Goal: Transaction & Acquisition: Purchase product/service

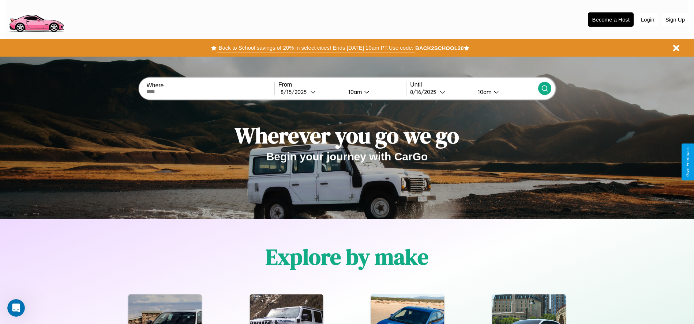
click at [316, 48] on button "Back to School savings of 20% in select cities! Ends [DATE] 10am PT. Use code:" at bounding box center [316, 48] width 198 height 10
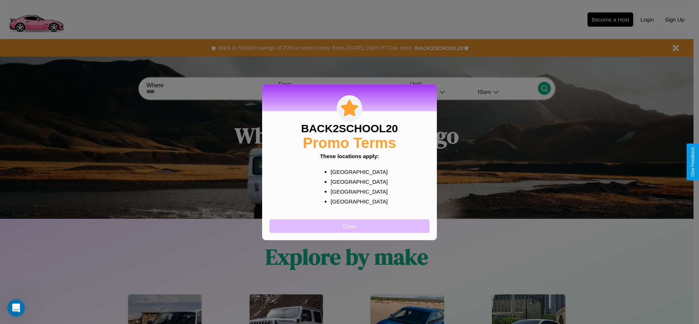
click at [350, 226] on button "Close" at bounding box center [350, 226] width 160 height 14
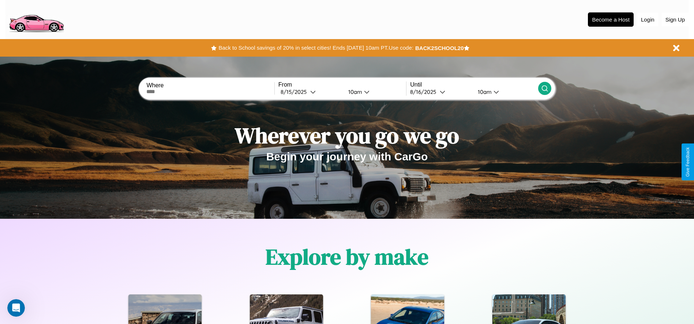
click at [210, 92] on input "text" at bounding box center [210, 92] width 128 height 6
type input "*******"
click at [310, 92] on div "[DATE]" at bounding box center [296, 92] width 30 height 7
select select "*"
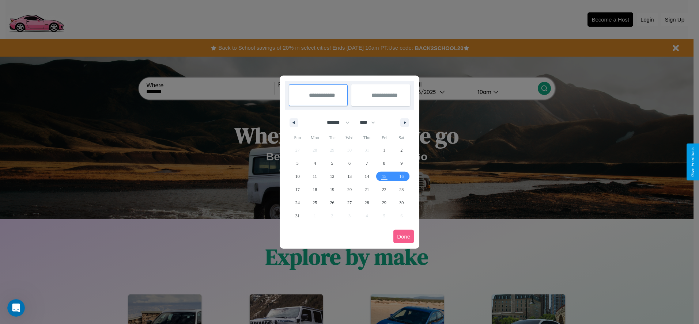
click at [335, 123] on select "******* ******** ***** ***** *** **** **** ****** ********* ******* ******** **…" at bounding box center [337, 123] width 31 height 12
click at [371, 123] on select "**** **** **** **** **** **** **** **** **** **** **** **** **** **** **** ****…" at bounding box center [367, 123] width 22 height 12
select select "****"
click at [384, 163] on span "7" at bounding box center [384, 163] width 2 height 13
type input "**********"
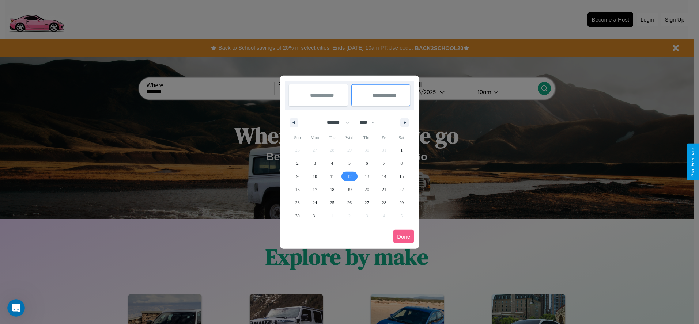
click at [349, 176] on span "12" at bounding box center [350, 176] width 4 height 13
type input "**********"
click at [404, 237] on button "Done" at bounding box center [404, 237] width 20 height 14
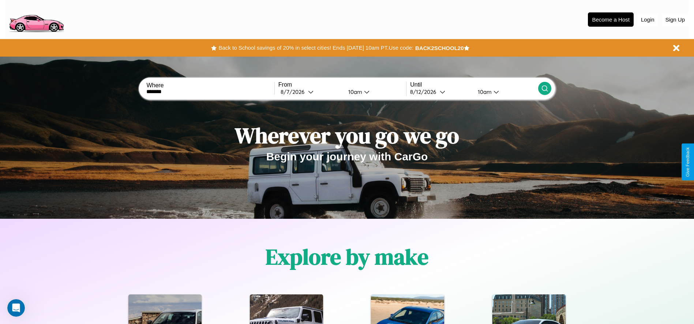
click at [354, 92] on div "10am" at bounding box center [354, 92] width 19 height 7
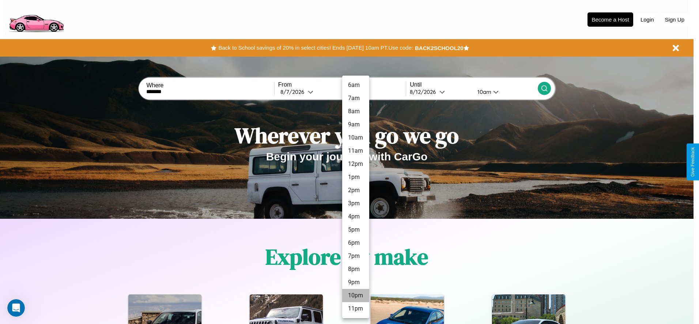
click at [356, 296] on li "10pm" at bounding box center [355, 295] width 27 height 13
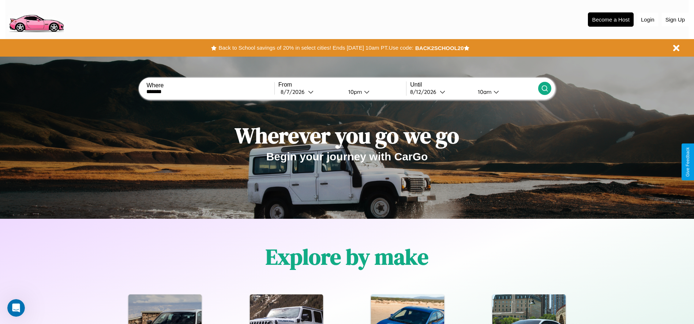
click at [484, 92] on div "10am" at bounding box center [483, 92] width 19 height 7
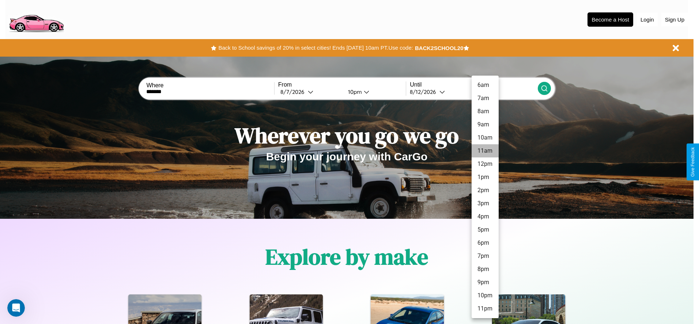
click at [485, 151] on li "11am" at bounding box center [485, 150] width 27 height 13
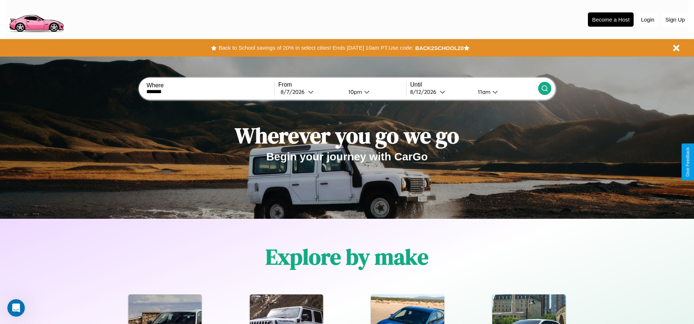
click at [544, 89] on icon at bounding box center [544, 88] width 7 height 7
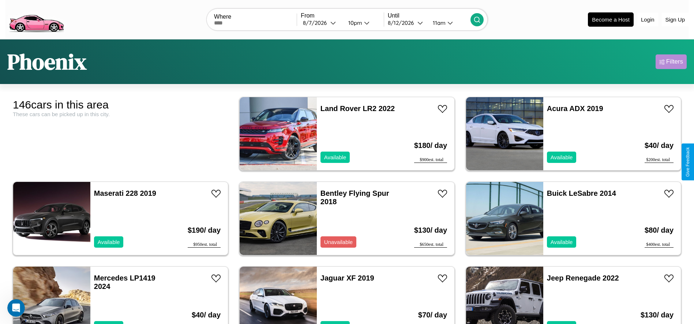
click at [671, 62] on div "Filters" at bounding box center [674, 61] width 17 height 7
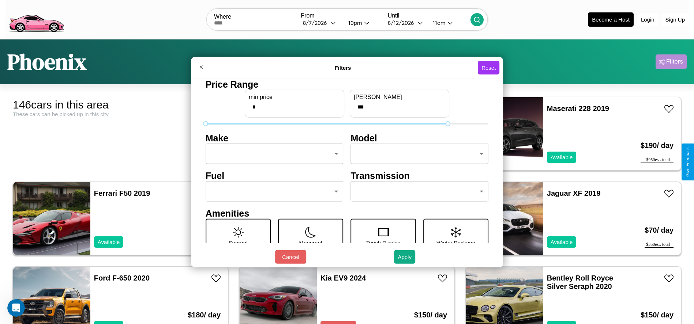
type input "***"
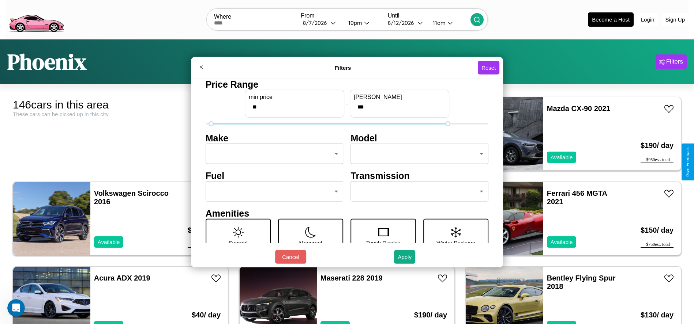
type input "**"
click at [272, 154] on body "CarGo Where From [DATE] 10pm Until [DATE] 11am Become a Host Login Sign Up Phoe…" at bounding box center [347, 185] width 694 height 370
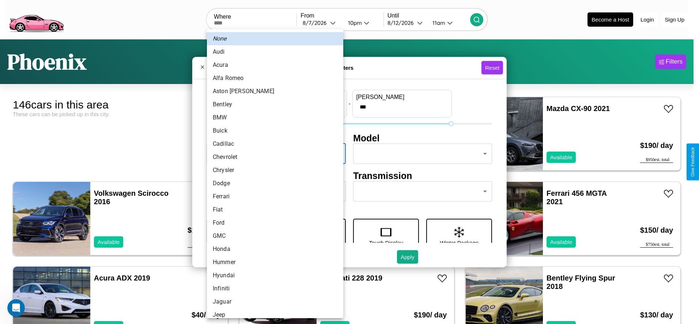
click at [273, 131] on li "Buick" at bounding box center [275, 130] width 136 height 13
type input "*****"
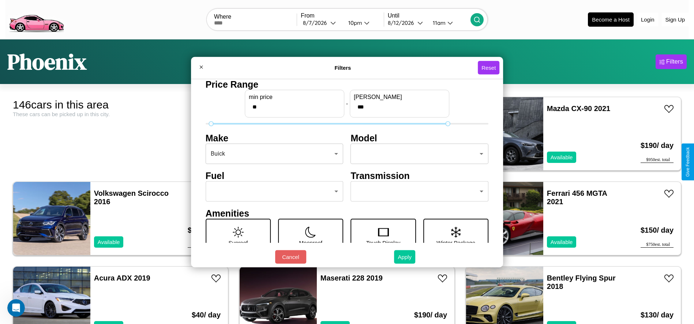
click at [405, 257] on button "Apply" at bounding box center [404, 258] width 21 height 14
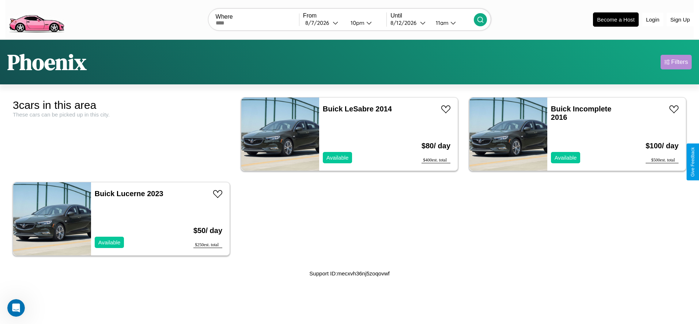
click at [676, 62] on div "Filters" at bounding box center [680, 62] width 17 height 7
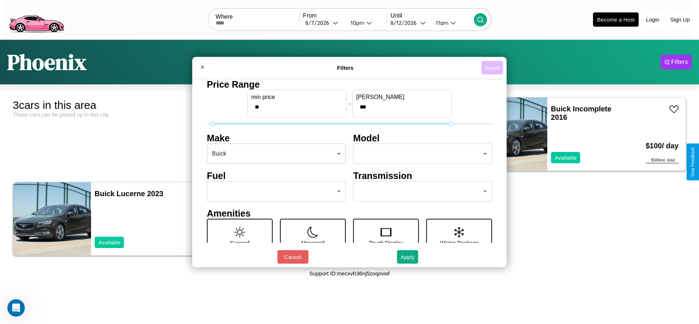
click at [492, 68] on button "Reset" at bounding box center [493, 68] width 22 height 14
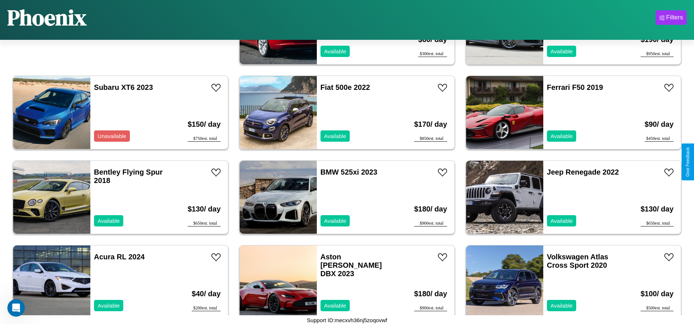
scroll to position [251, 0]
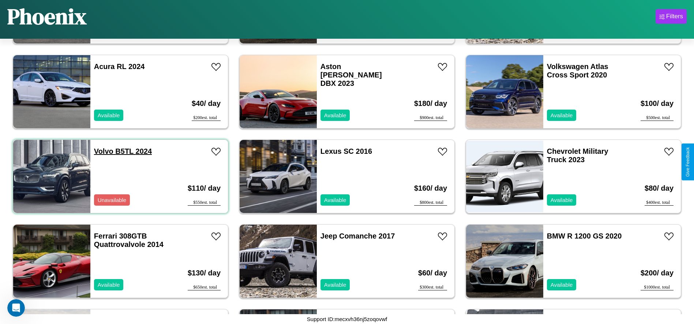
click at [103, 151] on link "Volvo B5TL 2024" at bounding box center [123, 151] width 58 height 8
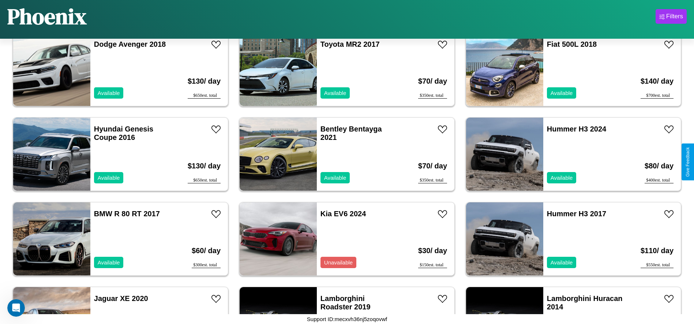
scroll to position [1100, 0]
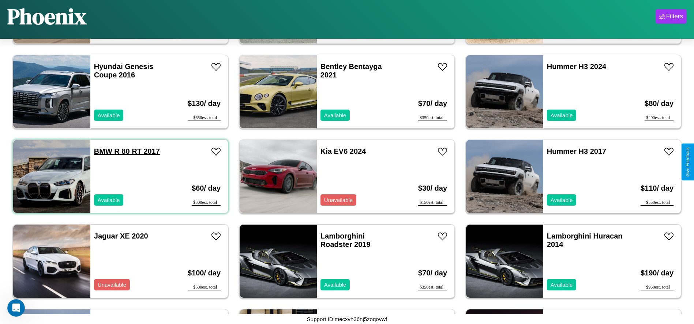
click at [102, 151] on link "BMW R 80 RT 2017" at bounding box center [127, 151] width 66 height 8
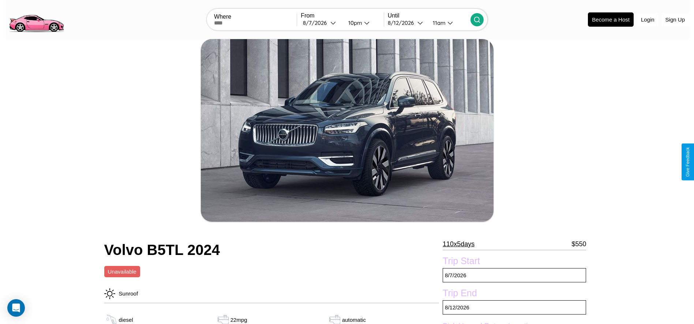
scroll to position [82, 0]
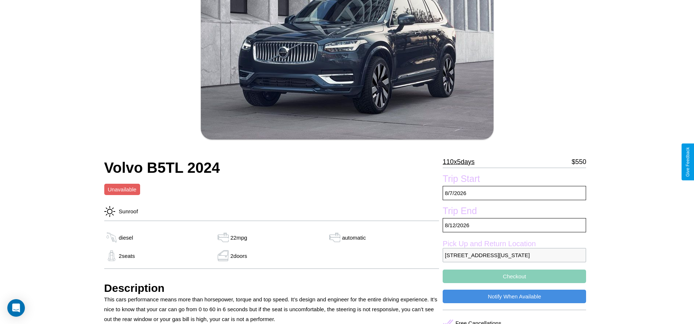
click at [461, 162] on p "110 x 5 days" at bounding box center [459, 162] width 32 height 12
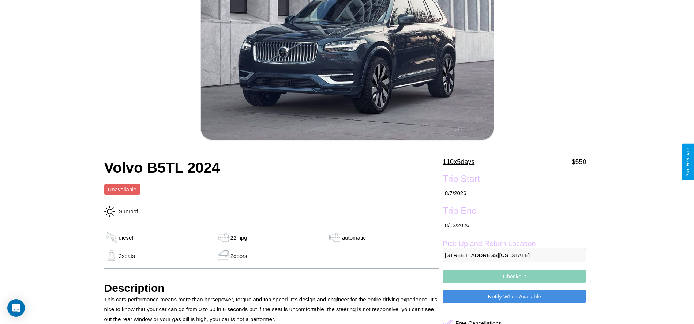
click at [461, 162] on p "110 x 5 days" at bounding box center [459, 162] width 32 height 12
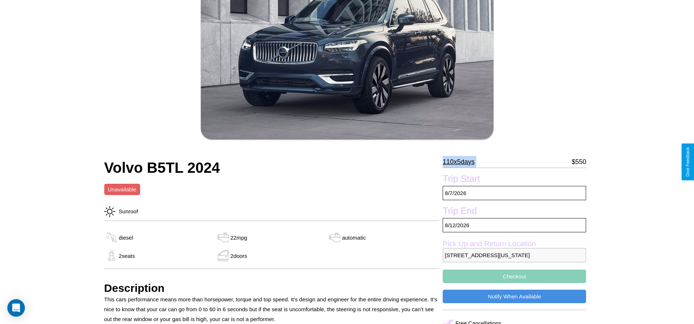
click at [461, 162] on p "110 x 5 days" at bounding box center [459, 162] width 32 height 12
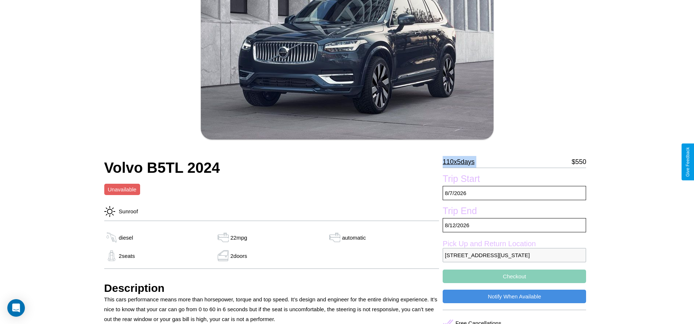
click at [461, 162] on p "110 x 5 days" at bounding box center [459, 162] width 32 height 12
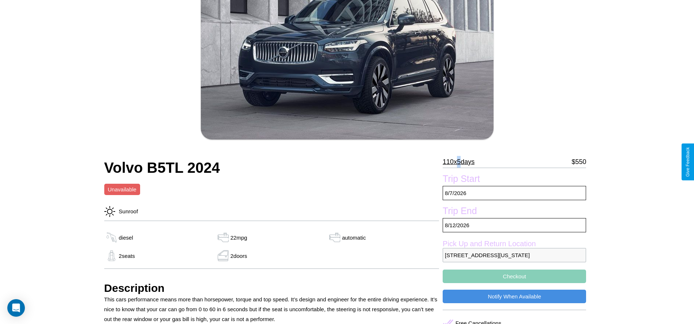
click at [461, 162] on p "110 x 5 days" at bounding box center [459, 162] width 32 height 12
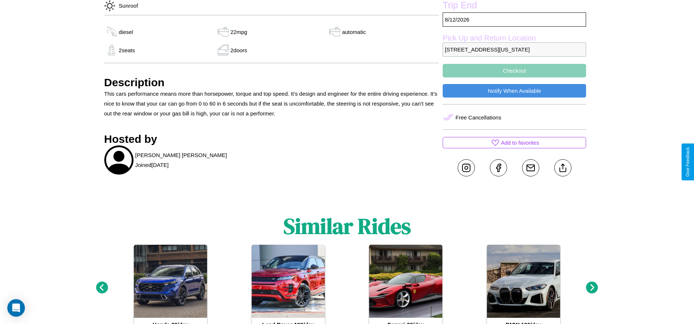
scroll to position [320, 0]
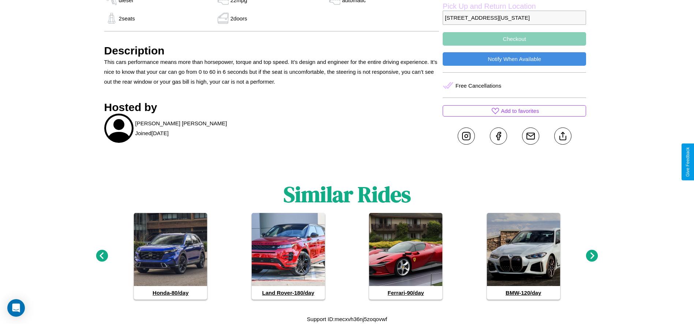
click at [592, 256] on icon at bounding box center [592, 256] width 12 height 12
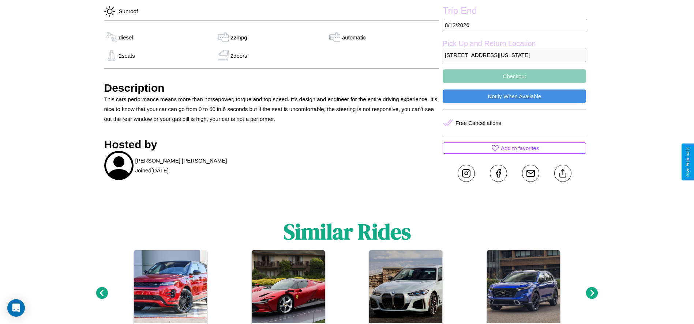
scroll to position [197, 0]
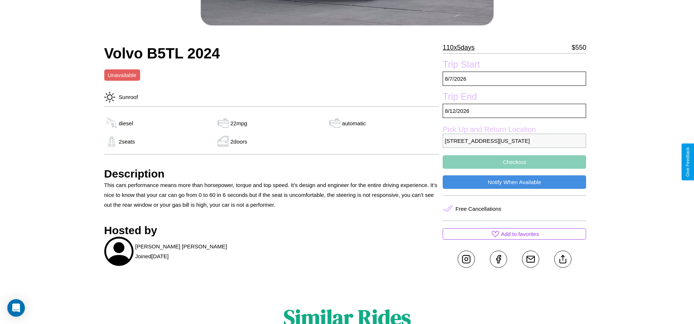
click at [514, 162] on button "Checkout" at bounding box center [514, 162] width 143 height 14
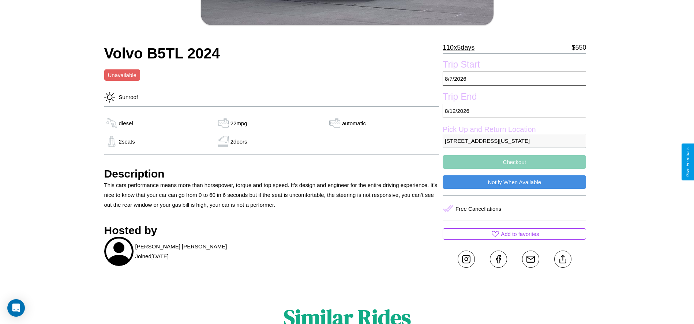
click at [514, 162] on button "Checkout" at bounding box center [514, 162] width 143 height 14
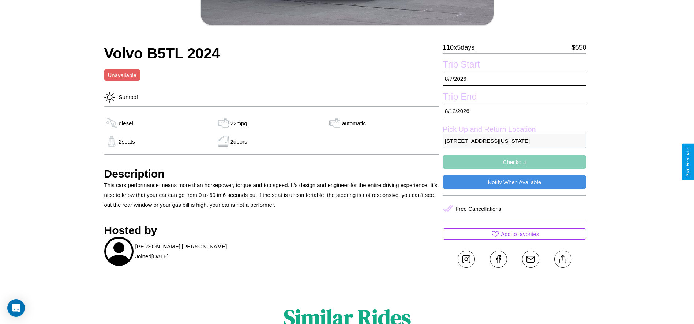
click at [514, 162] on button "Checkout" at bounding box center [514, 162] width 143 height 14
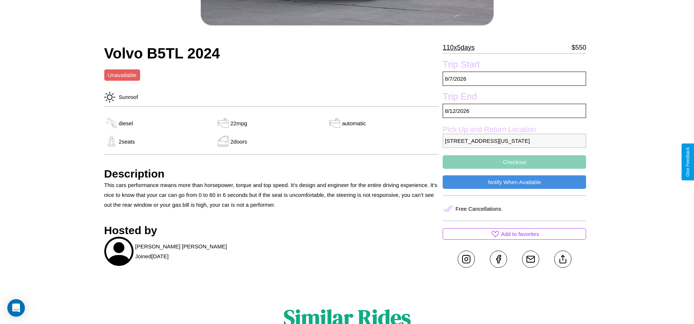
click at [514, 162] on button "Checkout" at bounding box center [514, 162] width 143 height 14
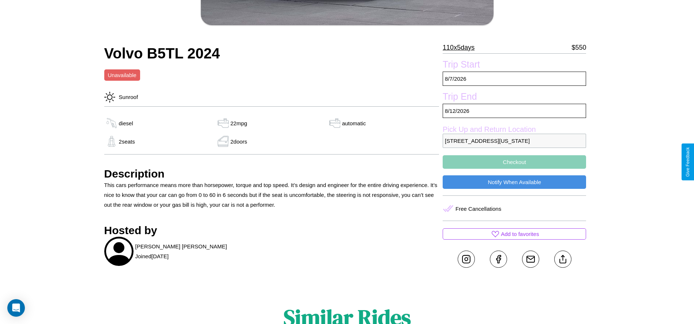
click at [514, 162] on button "Checkout" at bounding box center [514, 162] width 143 height 14
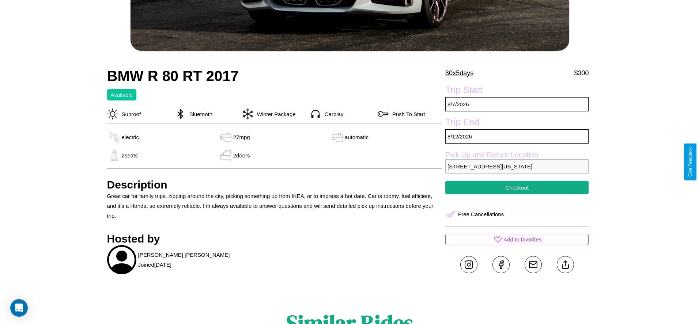
scroll to position [244, 0]
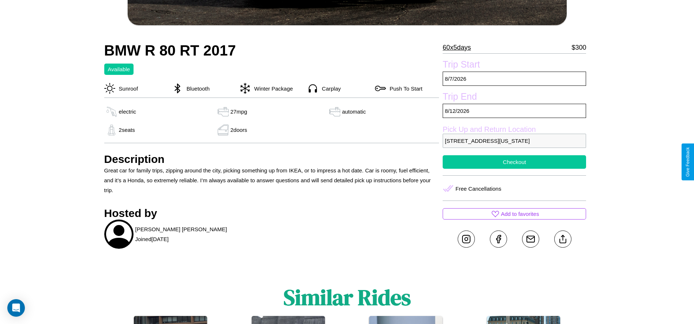
click at [514, 162] on button "Checkout" at bounding box center [514, 162] width 143 height 14
